Goal: Information Seeking & Learning: Check status

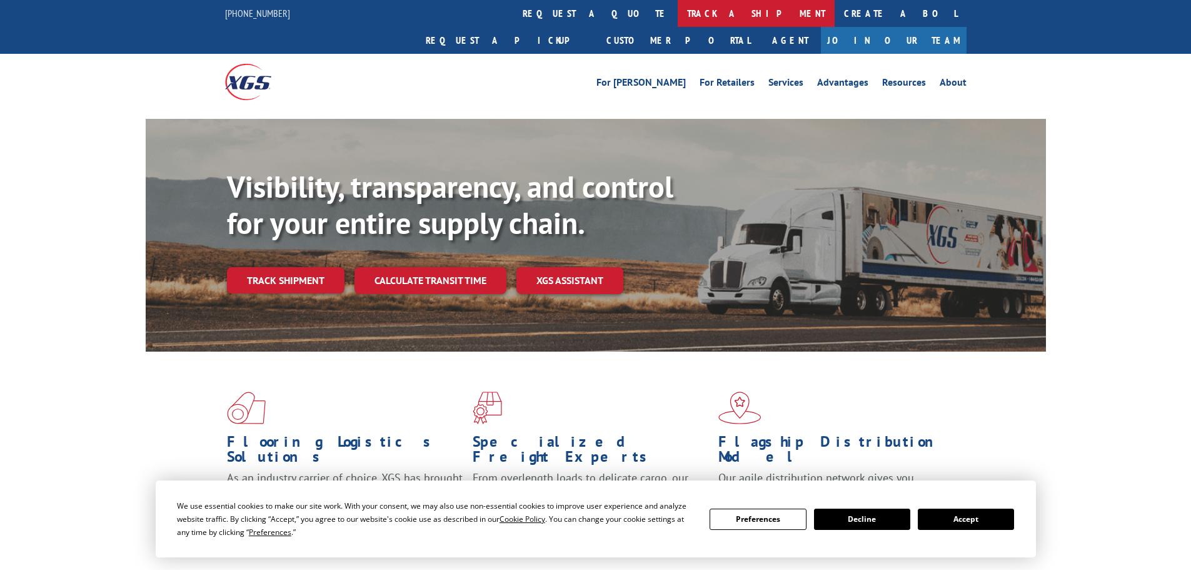
click at [678, 13] on link "track a shipment" at bounding box center [756, 13] width 157 height 27
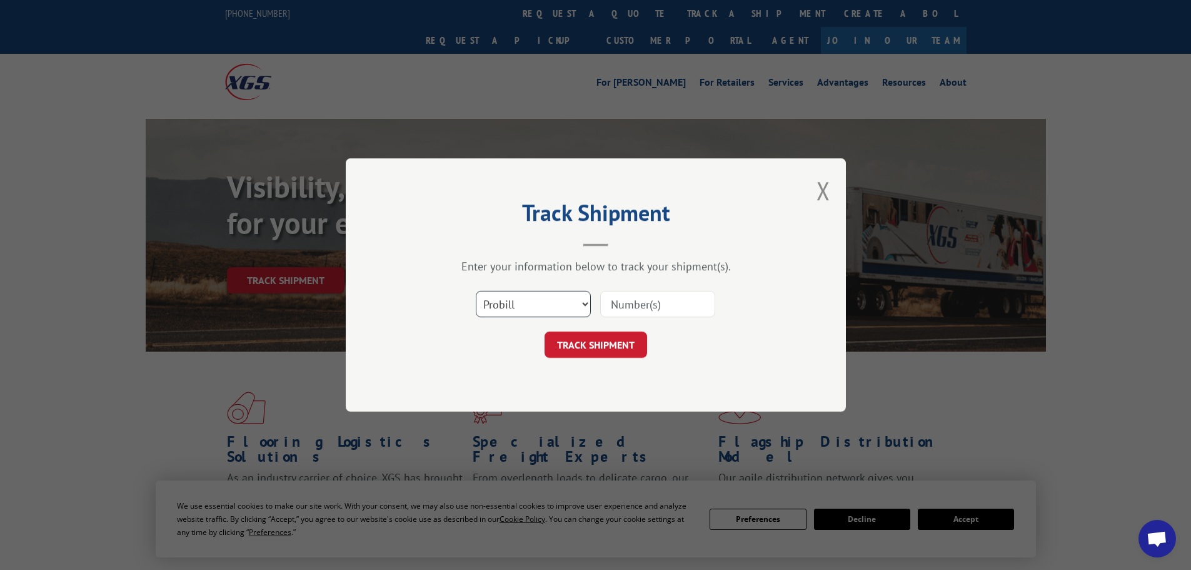
click at [531, 305] on select "Select category... Probill BOL PO" at bounding box center [533, 304] width 115 height 26
select select "po"
click at [476, 291] on select "Select category... Probill BOL PO" at bounding box center [533, 304] width 115 height 26
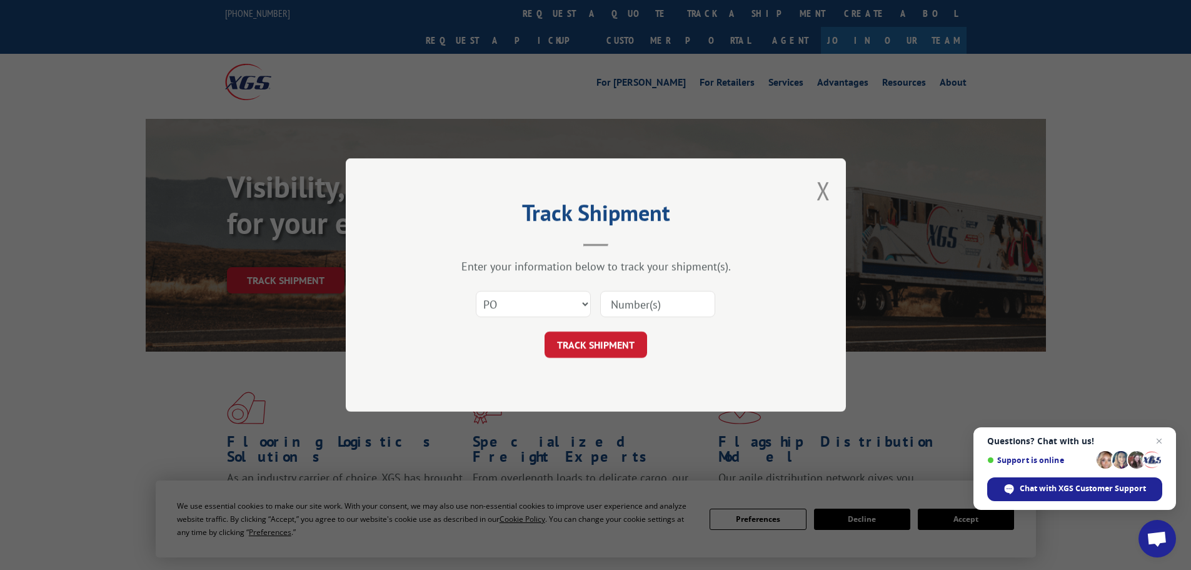
click at [620, 308] on input at bounding box center [657, 304] width 115 height 26
type input "40536420"
click button "TRACK SHIPMENT" at bounding box center [596, 344] width 103 height 26
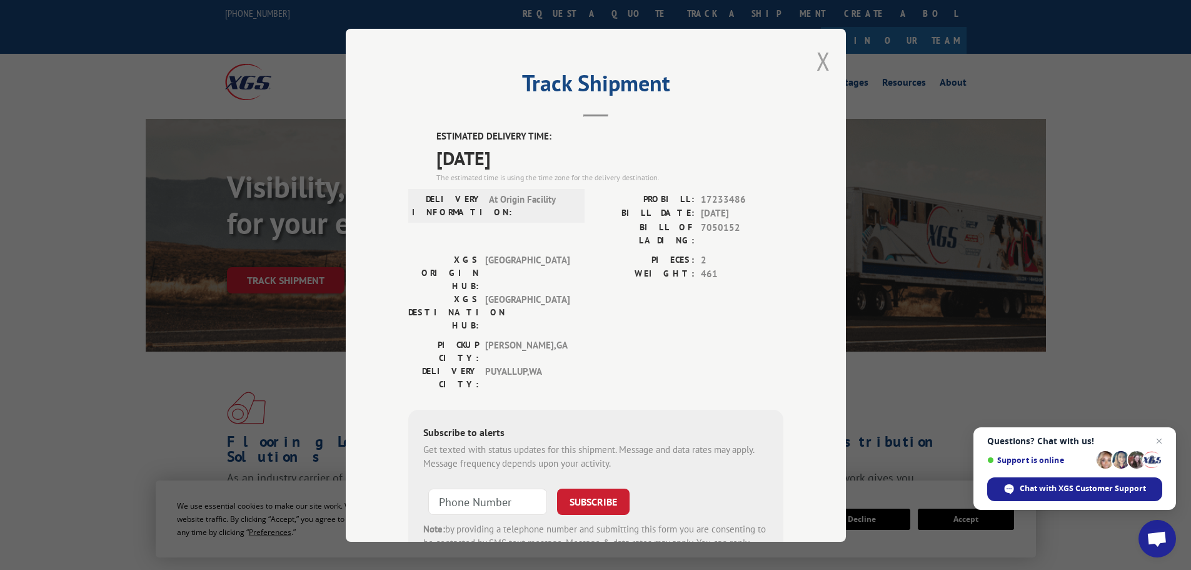
click at [821, 58] on button "Close modal" at bounding box center [824, 60] width 14 height 33
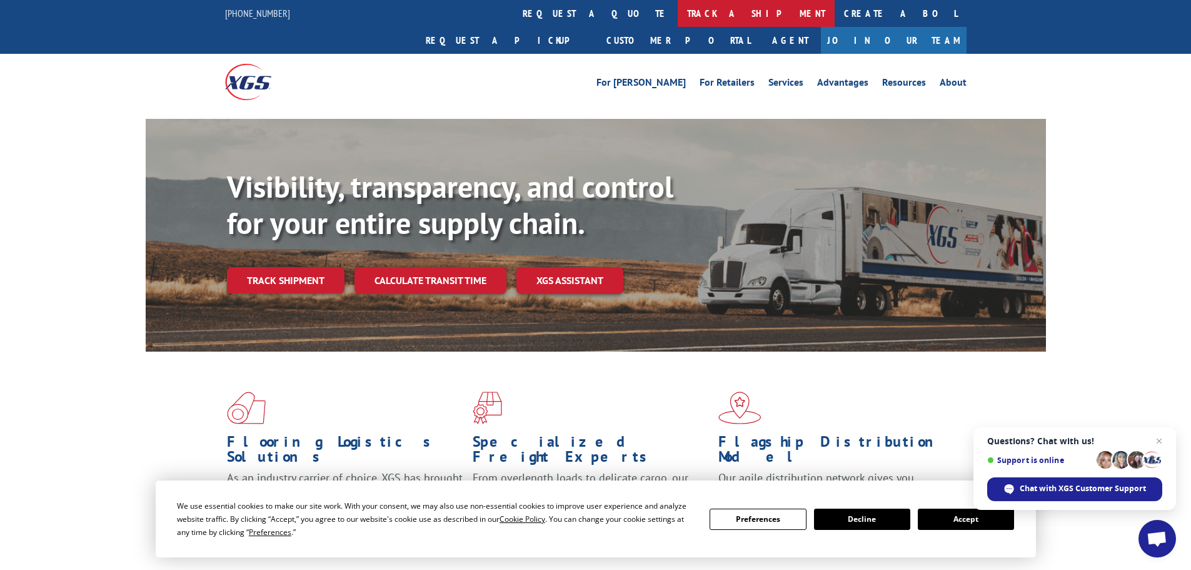
click at [678, 9] on link "track a shipment" at bounding box center [756, 13] width 157 height 27
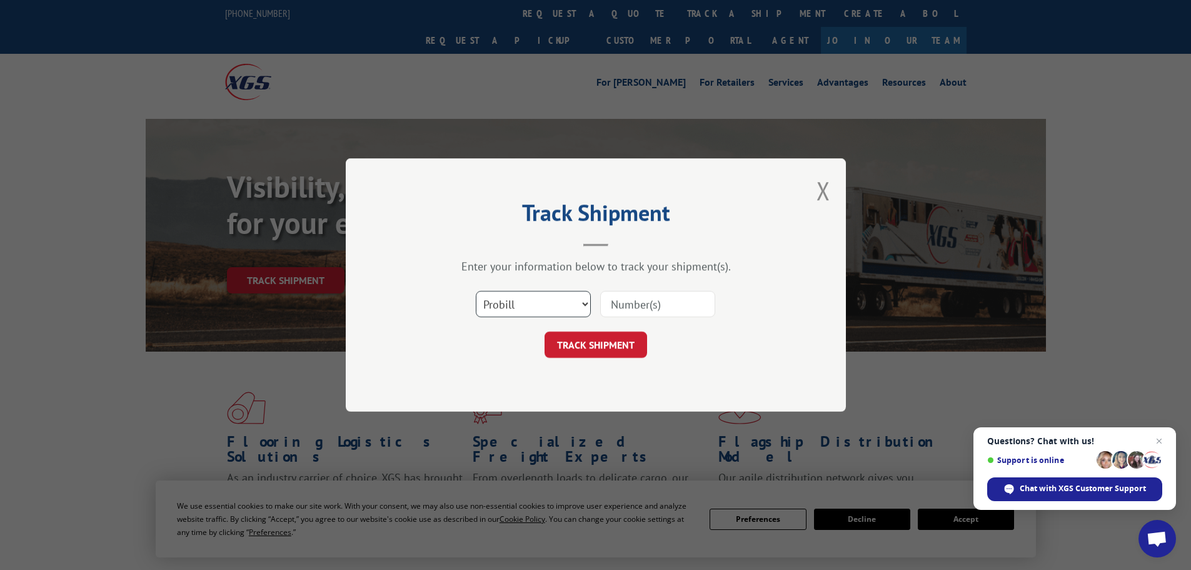
click at [536, 308] on select "Select category... Probill BOL PO" at bounding box center [533, 304] width 115 height 26
select select "po"
click at [476, 291] on select "Select category... Probill BOL PO" at bounding box center [533, 304] width 115 height 26
click at [622, 302] on input at bounding box center [657, 304] width 115 height 26
type input "40536371"
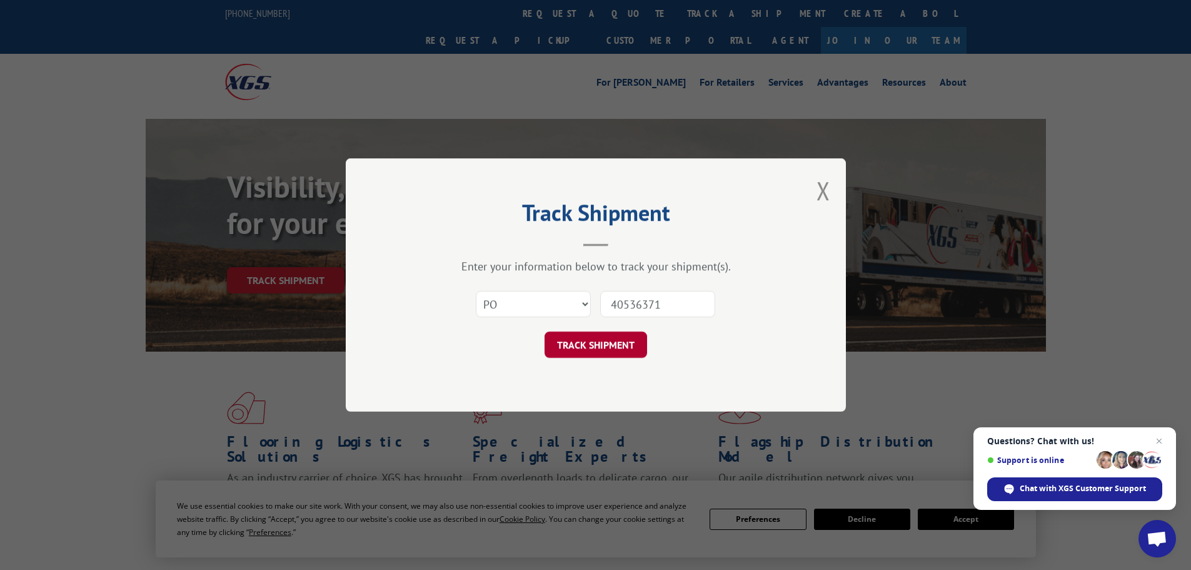
click at [610, 346] on button "TRACK SHIPMENT" at bounding box center [596, 344] width 103 height 26
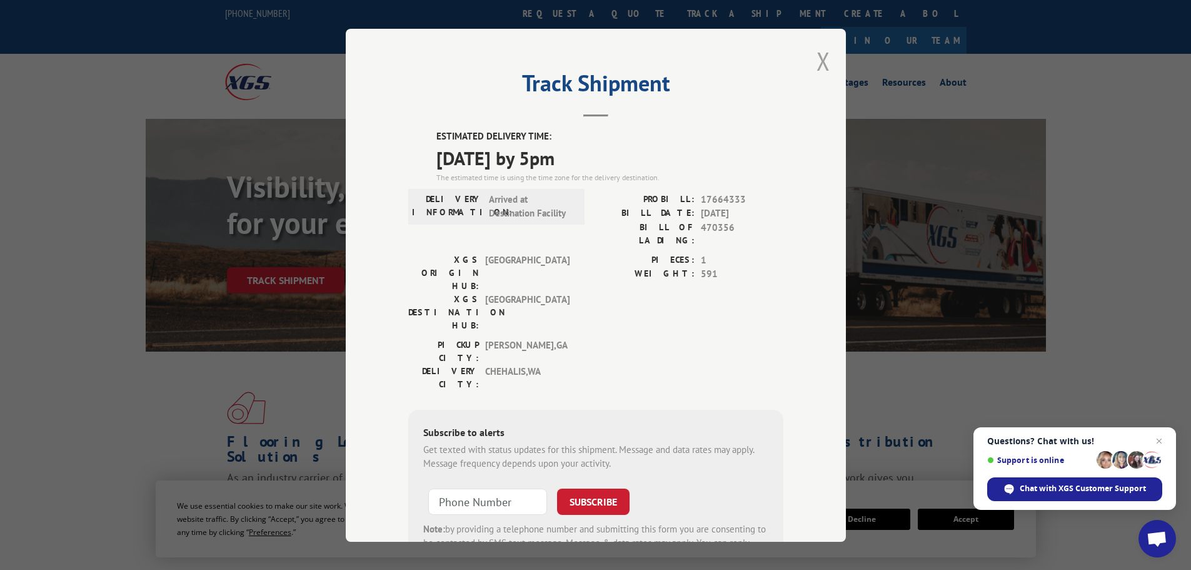
click at [817, 61] on button "Close modal" at bounding box center [824, 60] width 14 height 33
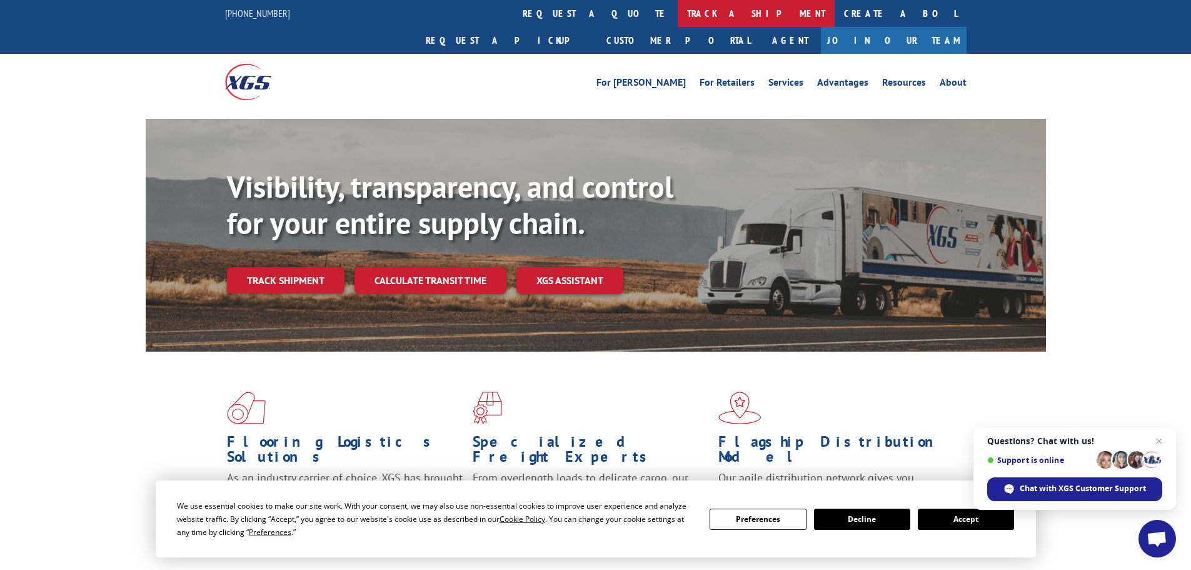
click at [678, 16] on link "track a shipment" at bounding box center [756, 13] width 157 height 27
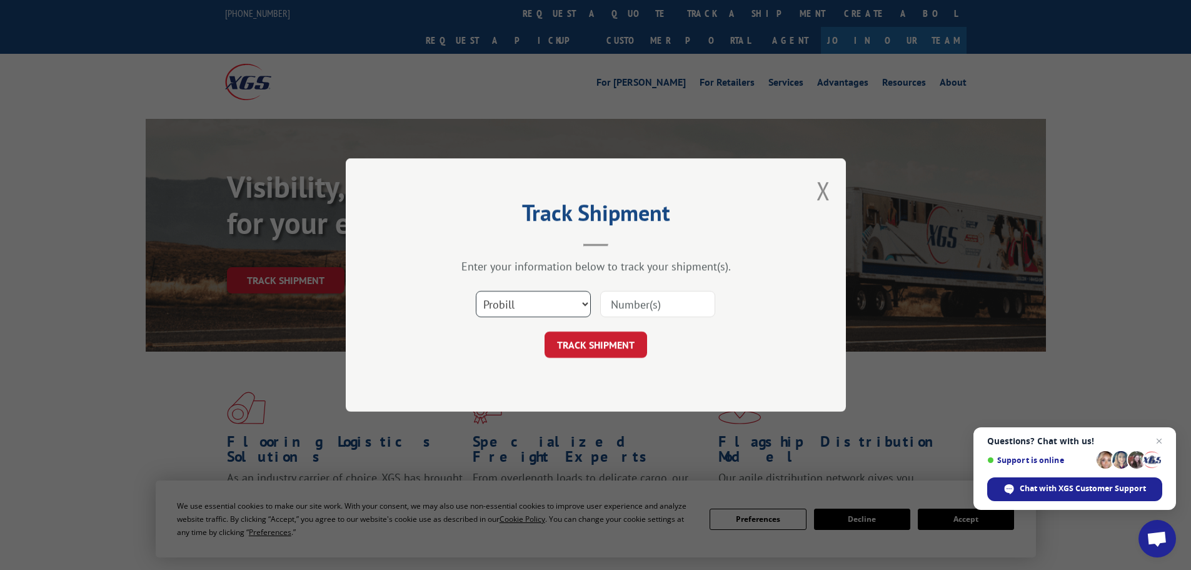
click at [524, 305] on select "Select category... Probill BOL PO" at bounding box center [533, 304] width 115 height 26
select select "po"
click at [476, 291] on select "Select category... Probill BOL PO" at bounding box center [533, 304] width 115 height 26
click at [676, 295] on input at bounding box center [657, 304] width 115 height 26
type input "40536371"
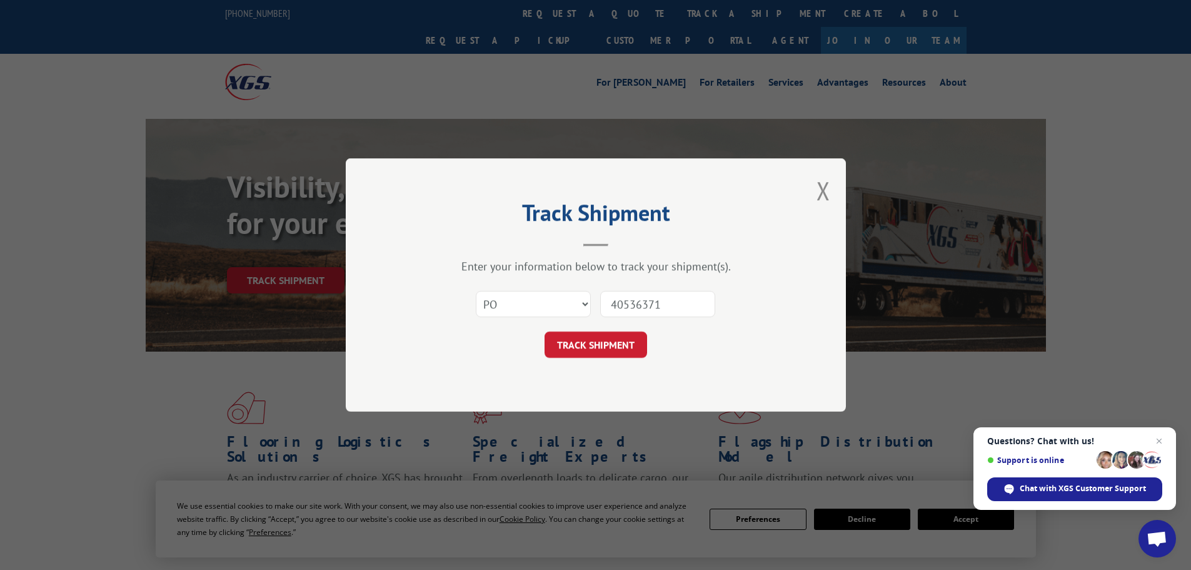
click at [545, 331] on button "TRACK SHIPMENT" at bounding box center [596, 344] width 103 height 26
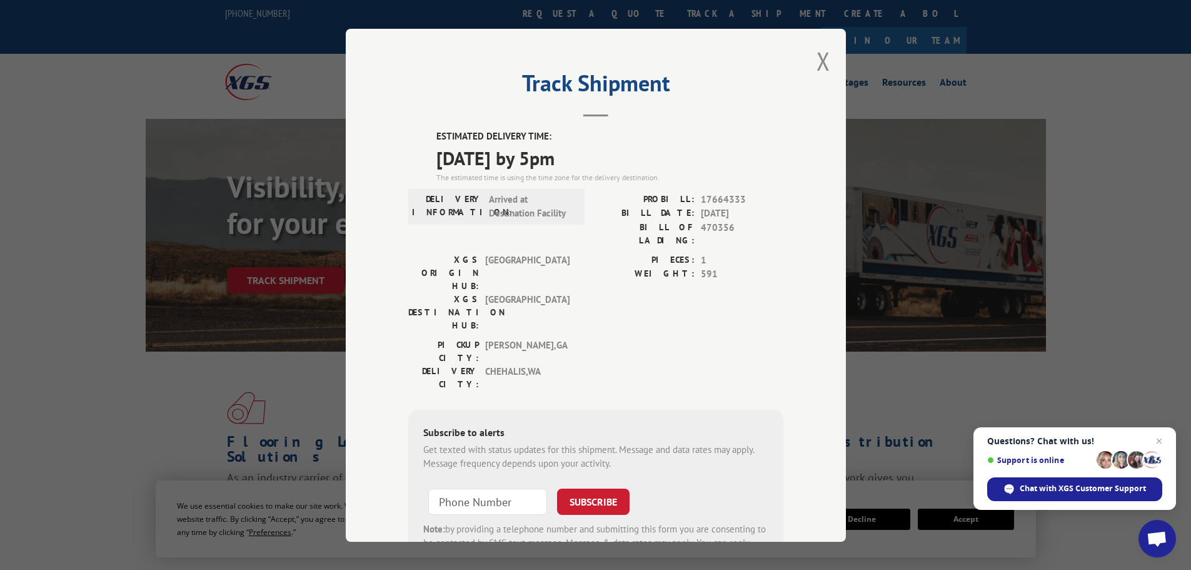
click at [138, 361] on div "Track Shipment ESTIMATED DELIVERY TIME: [DATE] by 5pm The estimated time is usi…" at bounding box center [595, 285] width 1191 height 570
click at [817, 65] on button "Close modal" at bounding box center [824, 60] width 14 height 33
